Goal: Submit feedback/report problem

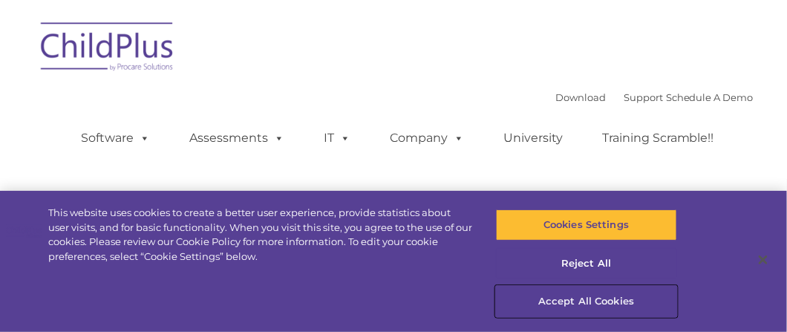
click at [607, 297] on button "Accept All Cookies" at bounding box center [586, 301] width 181 height 31
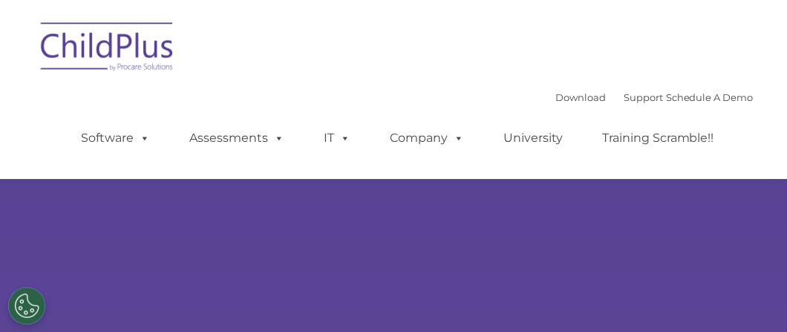
select select "MEDIUM"
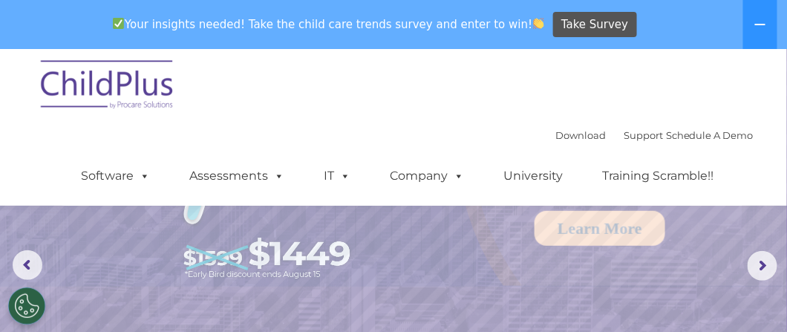
scroll to position [76, 0]
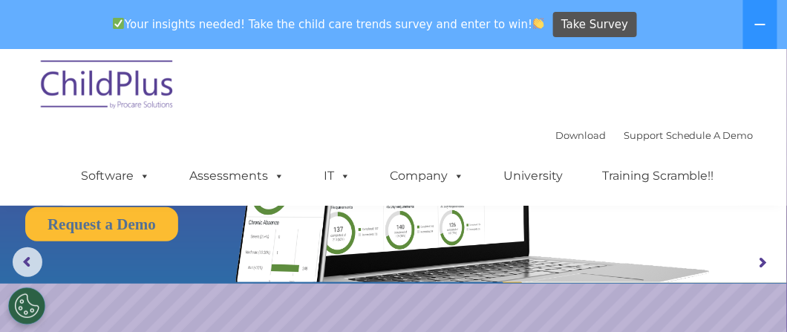
click at [159, 96] on img at bounding box center [107, 87] width 148 height 74
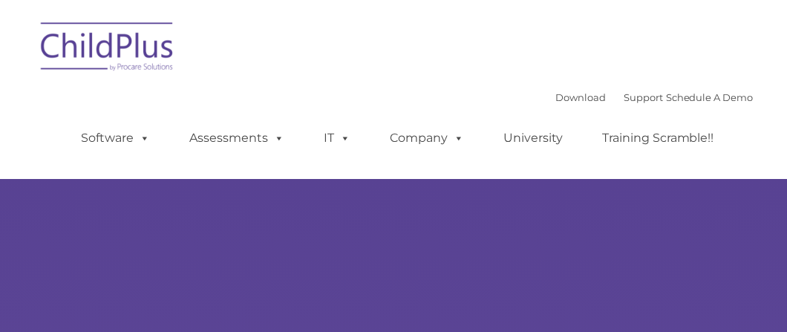
select select "MEDIUM"
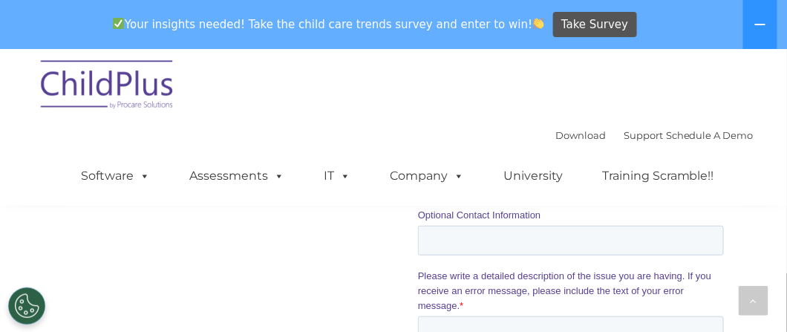
scroll to position [1507, 0]
